Goal: Find specific fact

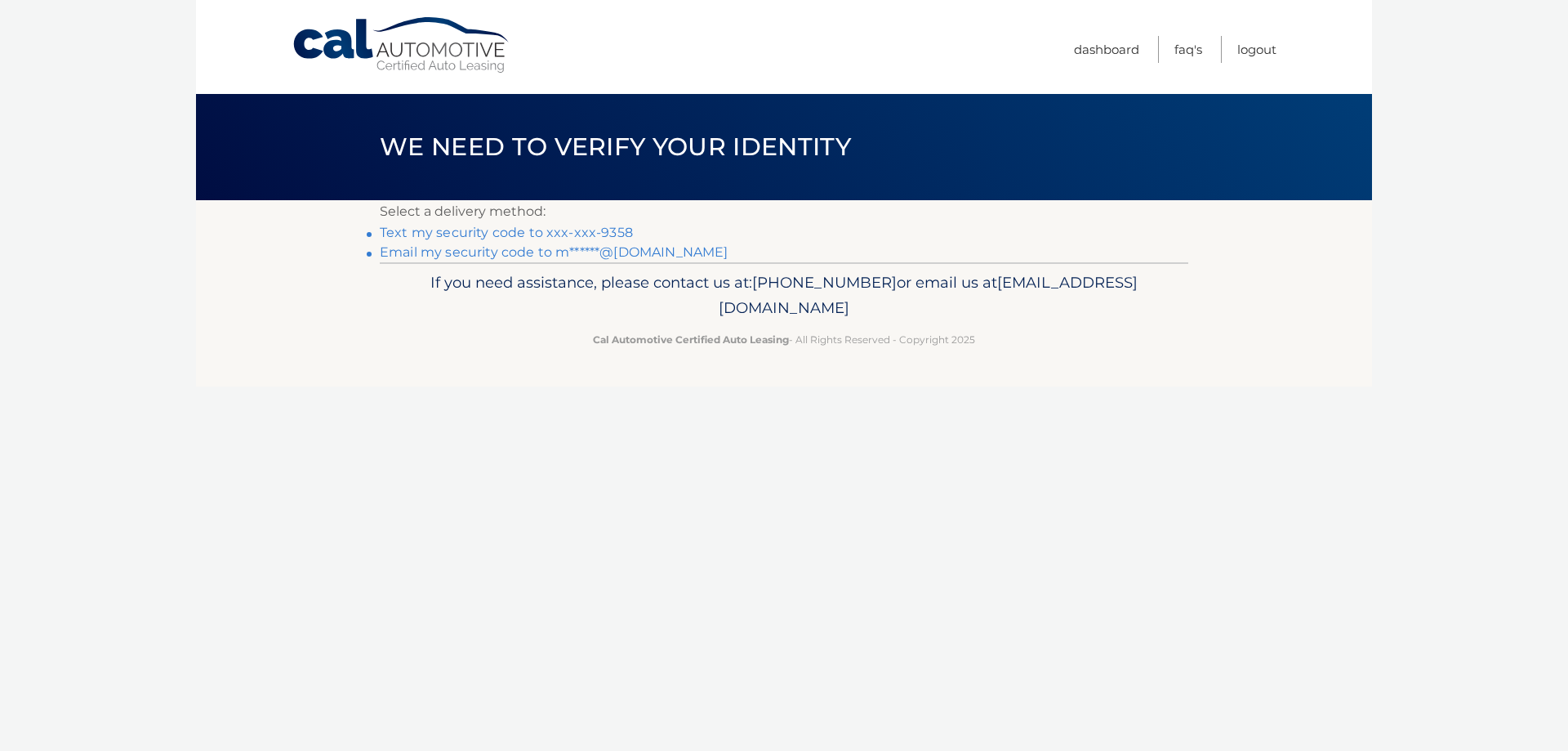
click at [520, 232] on link "Text my security code to xxx-xxx-9358" at bounding box center [506, 232] width 253 height 16
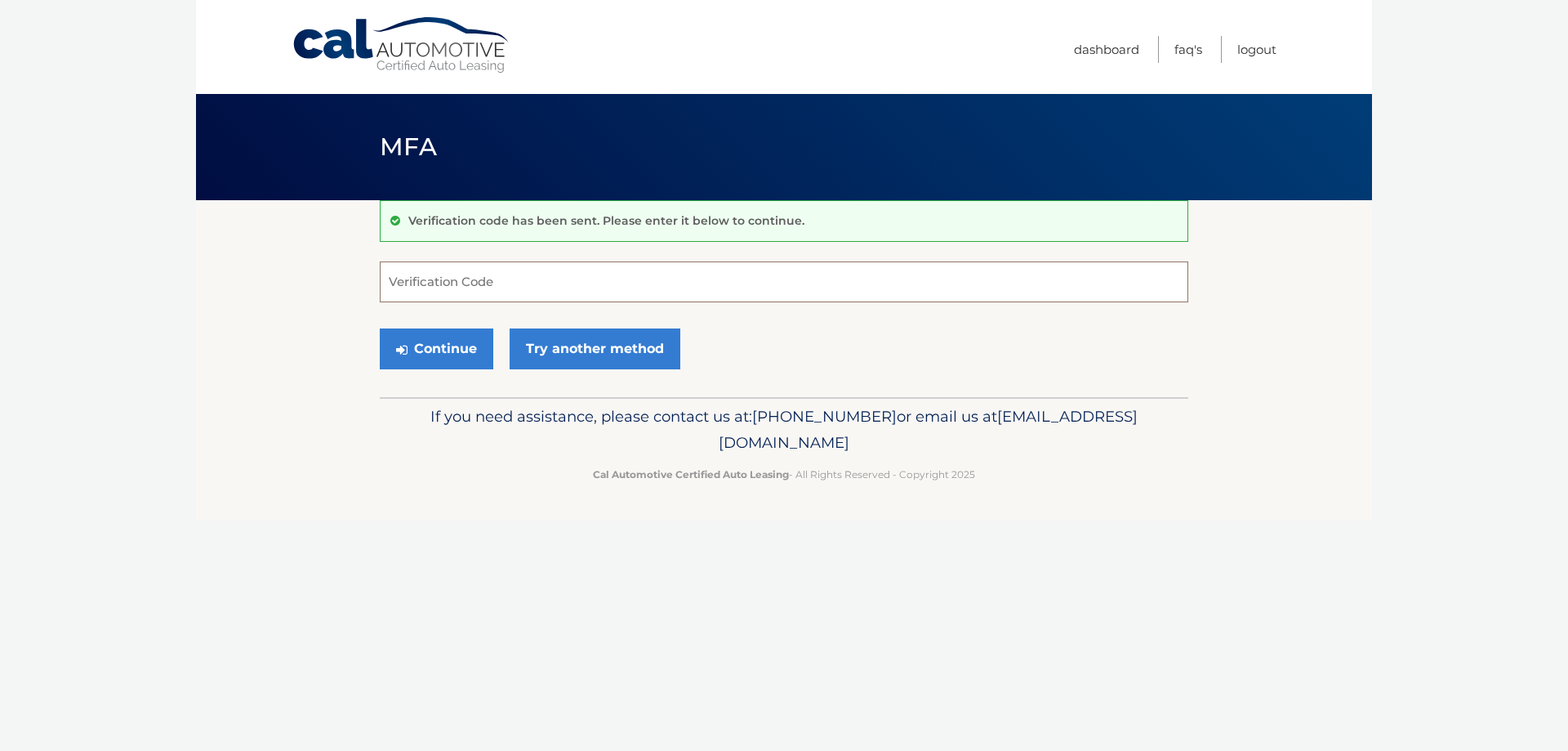
click at [510, 281] on input "Verification Code" at bounding box center [784, 281] width 808 height 40
type input "960773"
click at [450, 353] on button "Continue" at bounding box center [436, 348] width 114 height 40
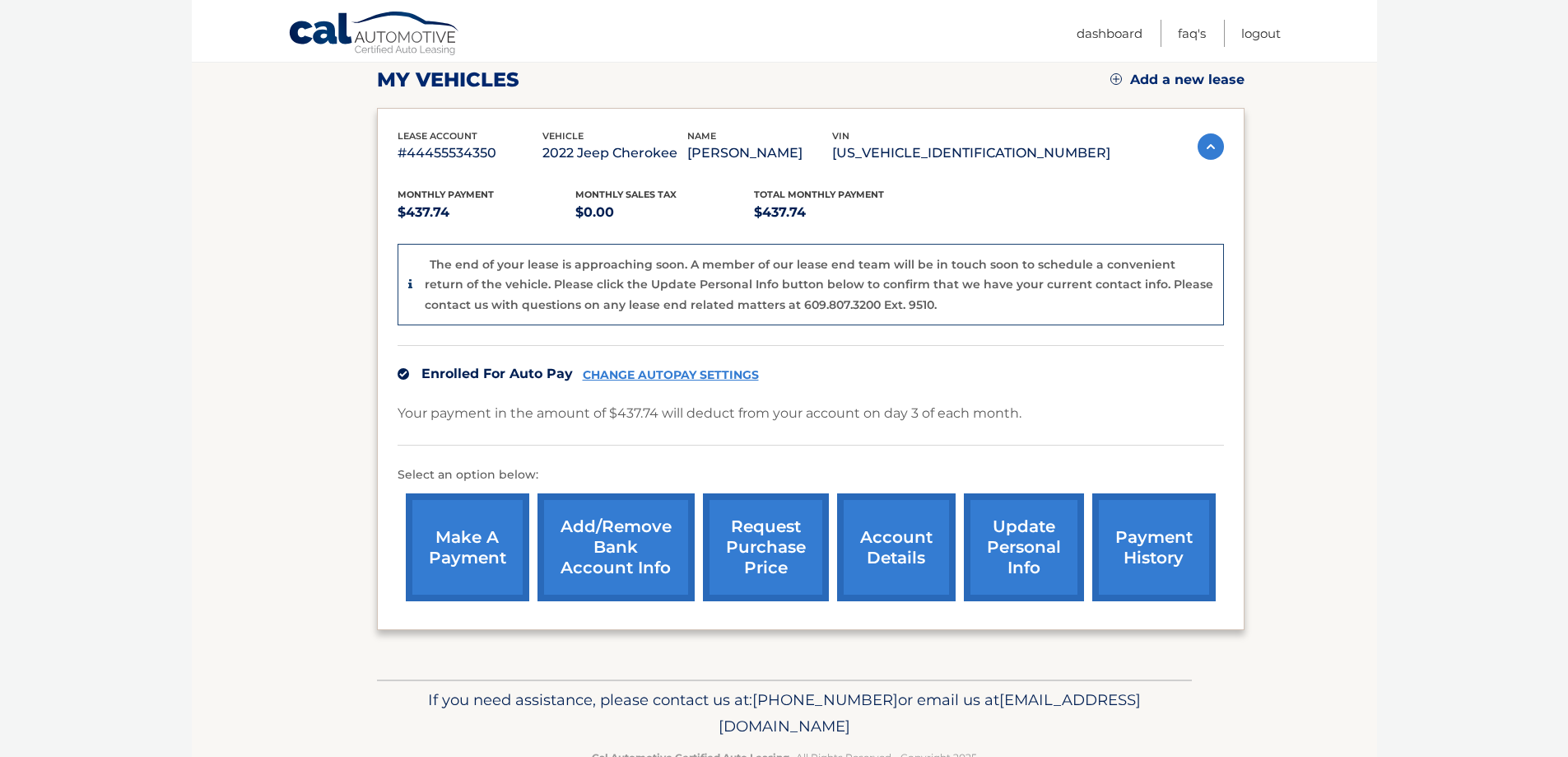
scroll to position [247, 0]
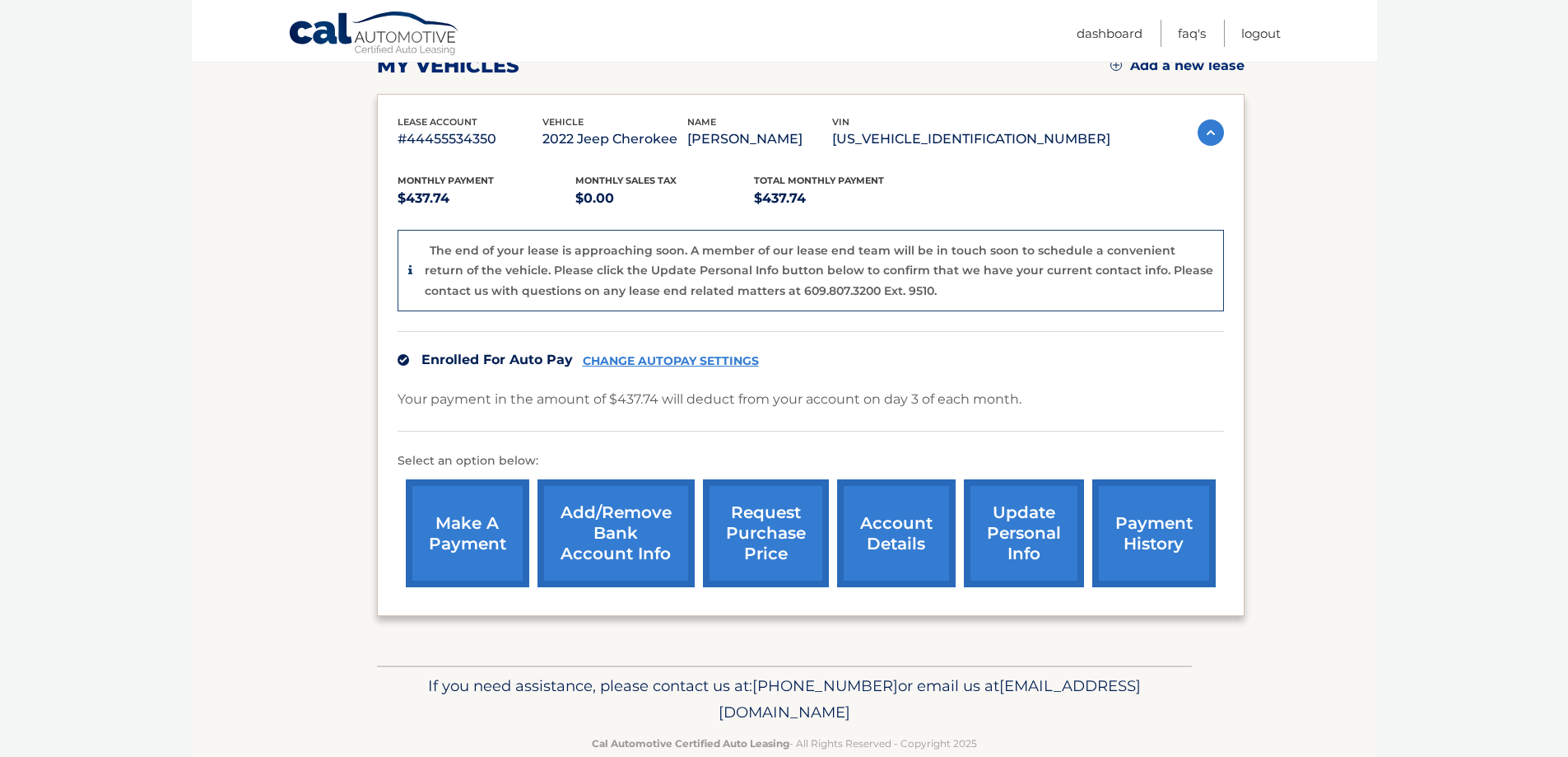
click at [904, 532] on link "account details" at bounding box center [896, 533] width 118 height 108
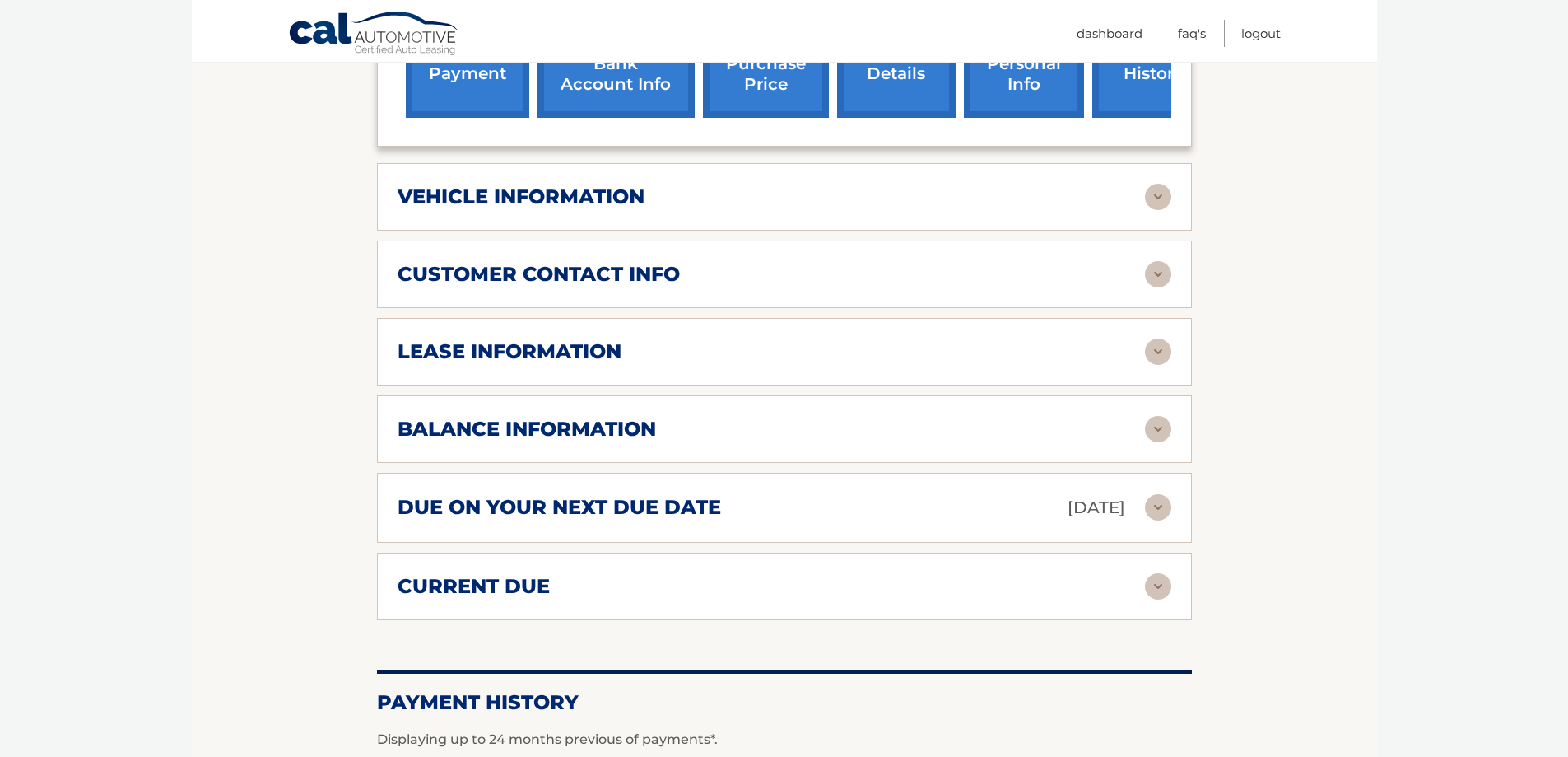
scroll to position [658, 0]
click at [1160, 339] on img at bounding box center [1159, 352] width 27 height 27
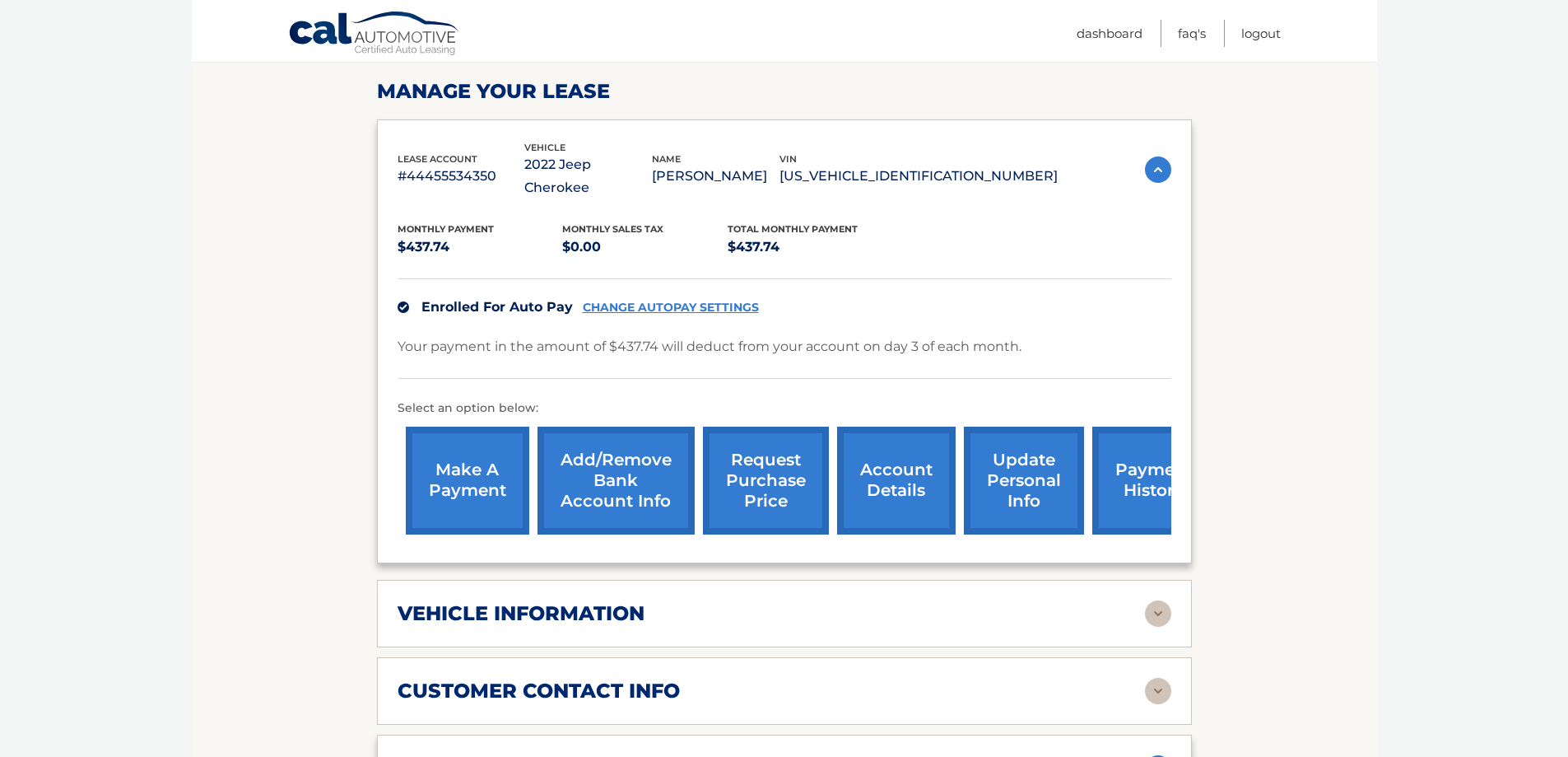
scroll to position [82, 0]
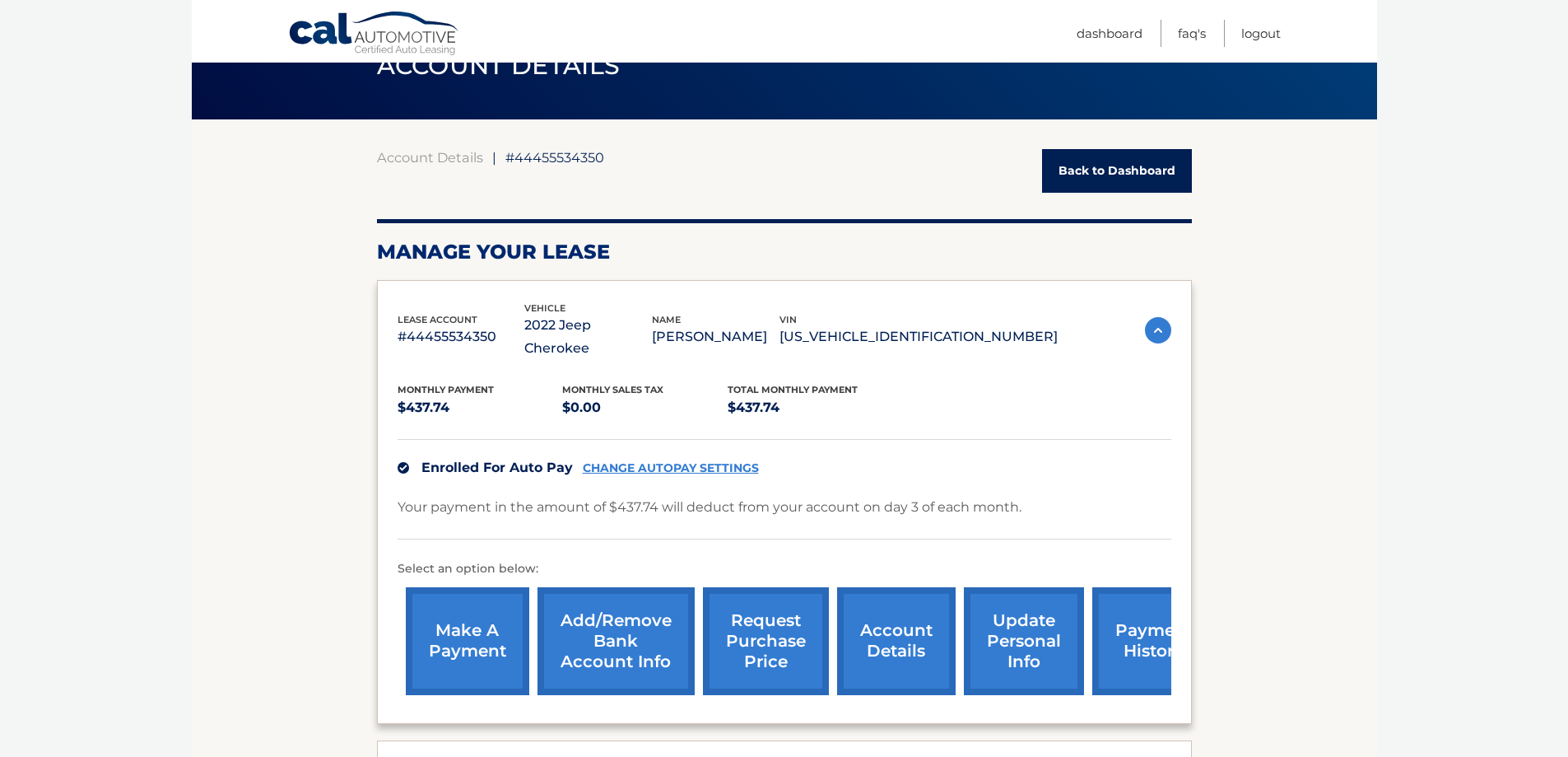
drag, startPoint x: 1040, startPoint y: 325, endPoint x: 893, endPoint y: 325, distance: 147.0
click at [893, 325] on p "[US_VEHICLE_IDENTIFICATION_NUMBER]" at bounding box center [919, 336] width 279 height 23
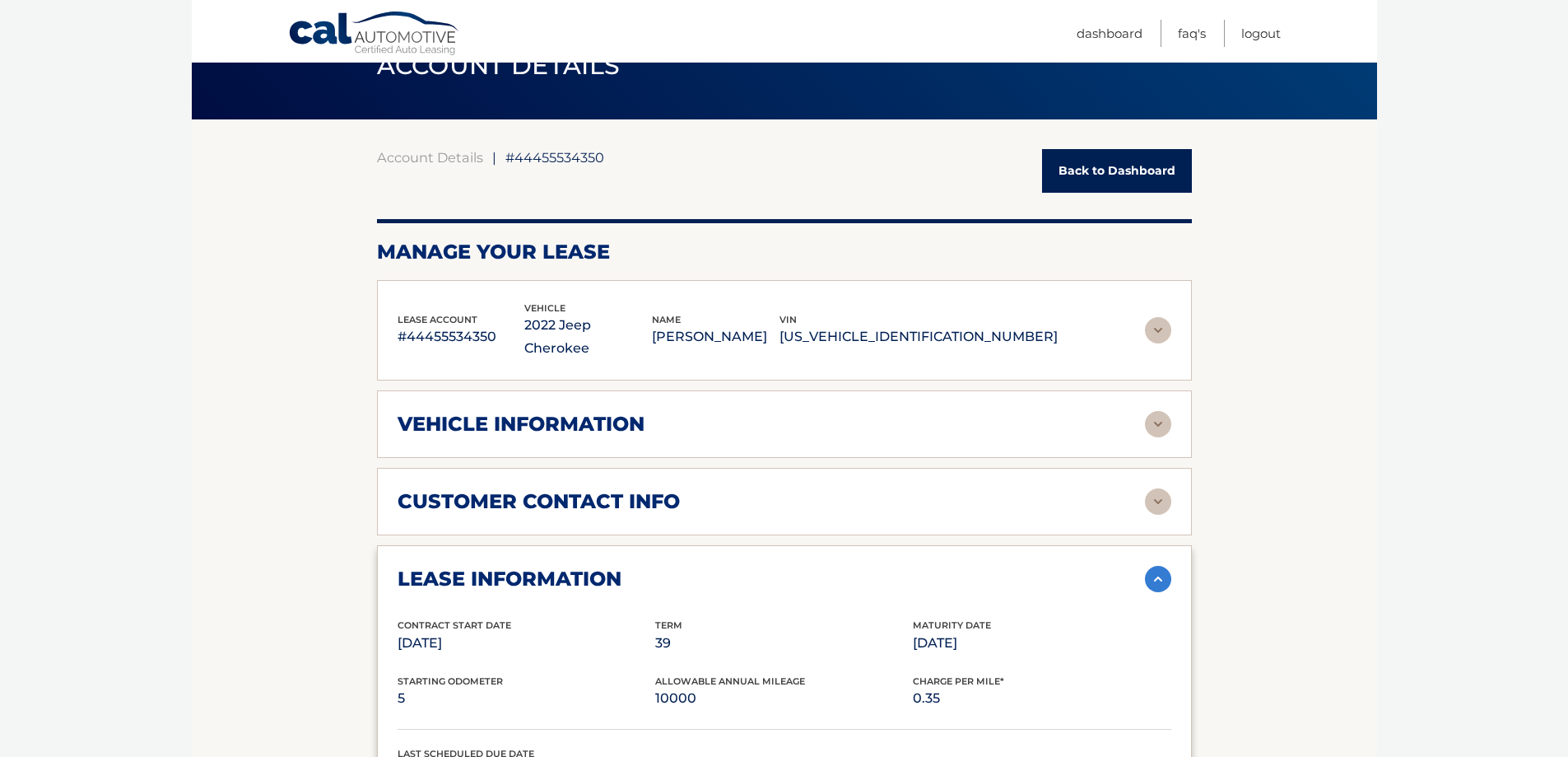
copy p "[US_VEHICLE_IDENTIFICATION_NUMBER]"
